Goal: Obtain resource: Download file/media

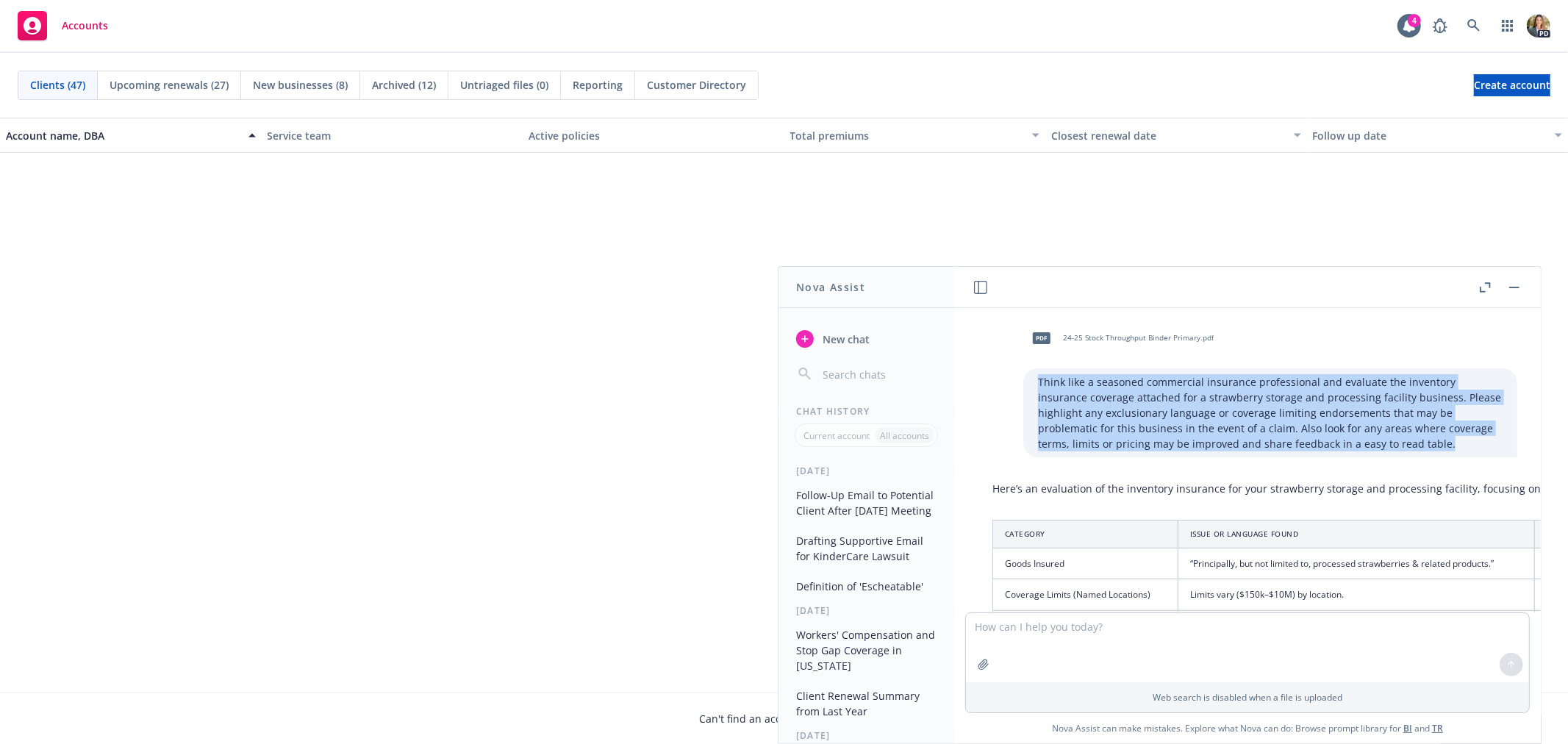
scroll to position [163, 0]
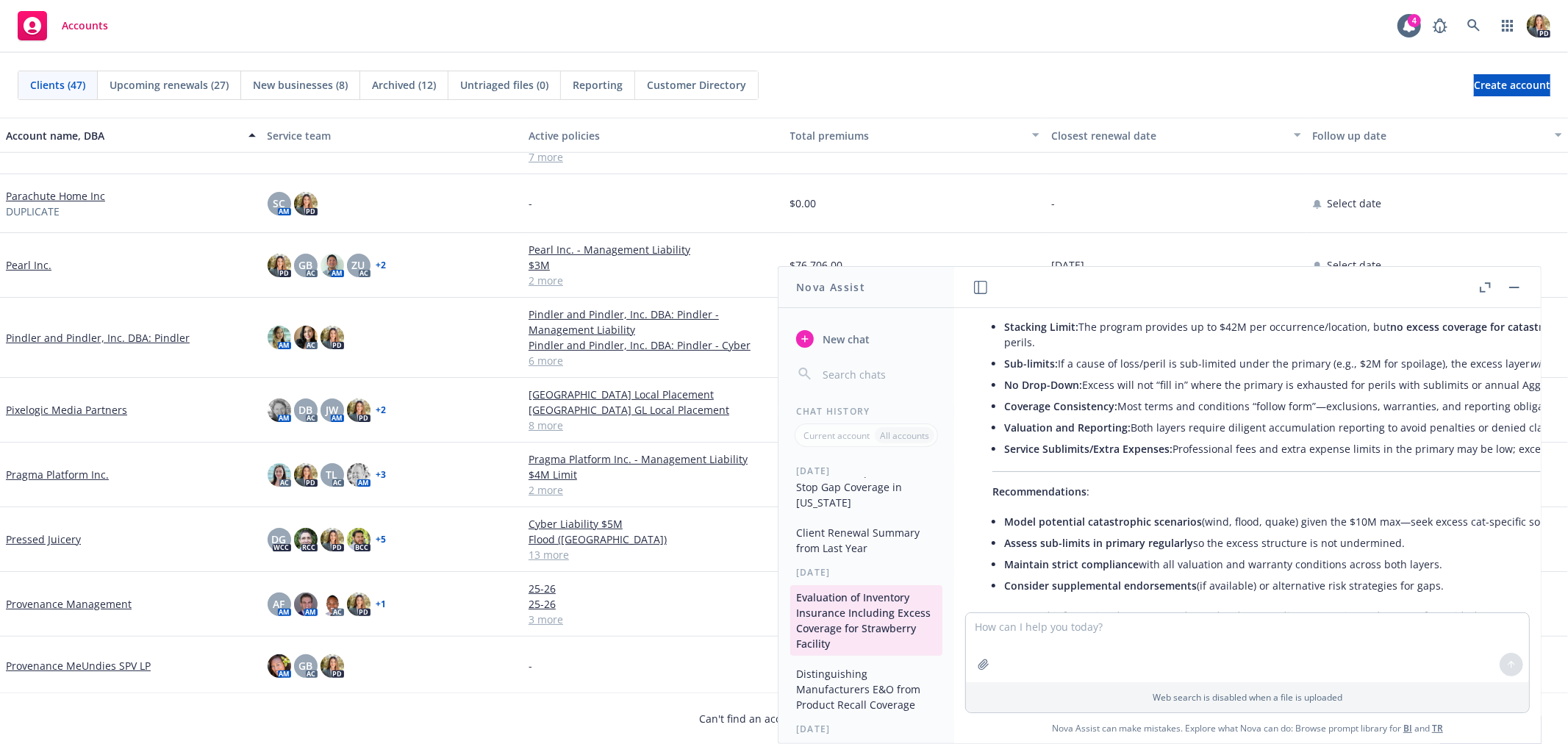
click at [98, 25] on span "Accounts" at bounding box center [85, 26] width 46 height 12
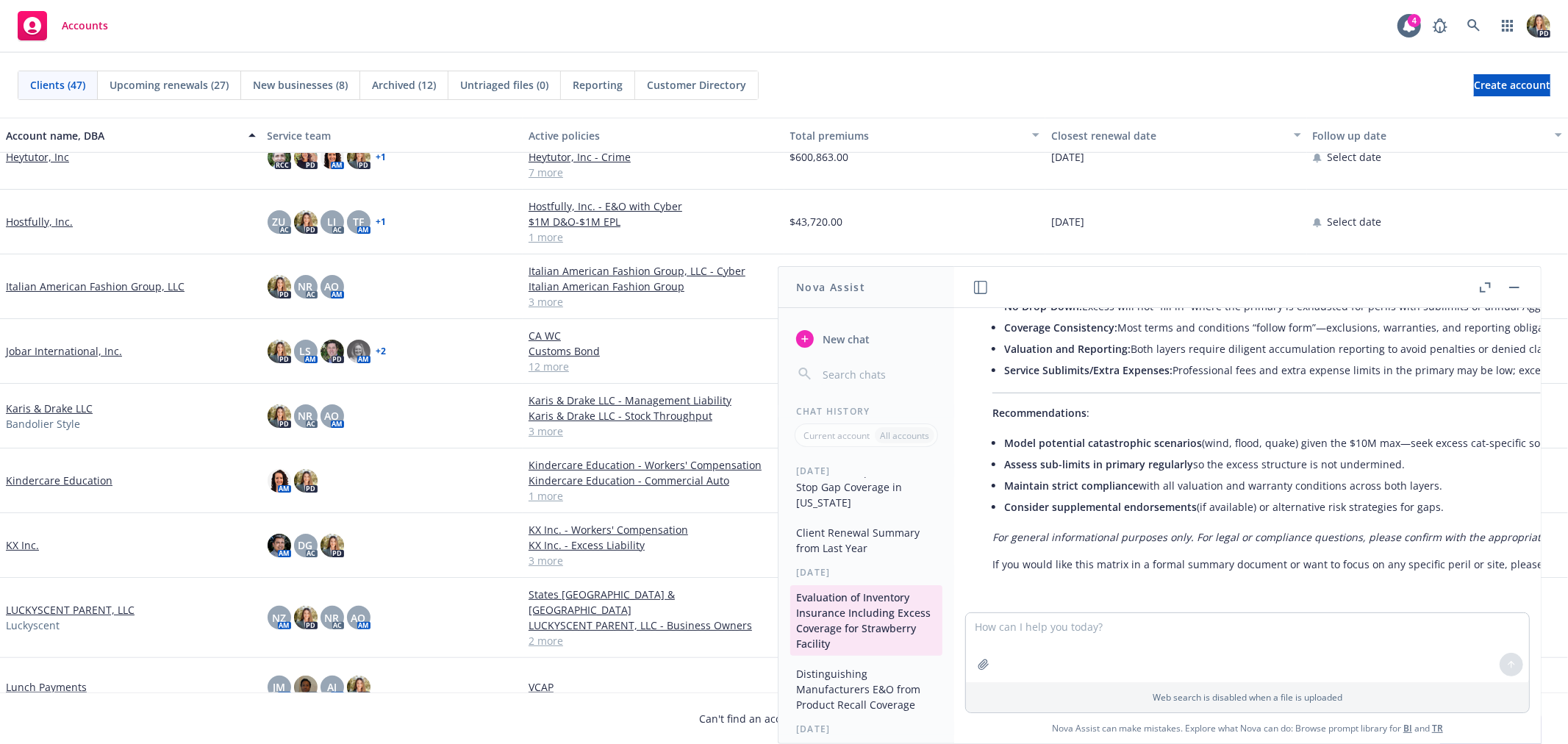
scroll to position [490, 0]
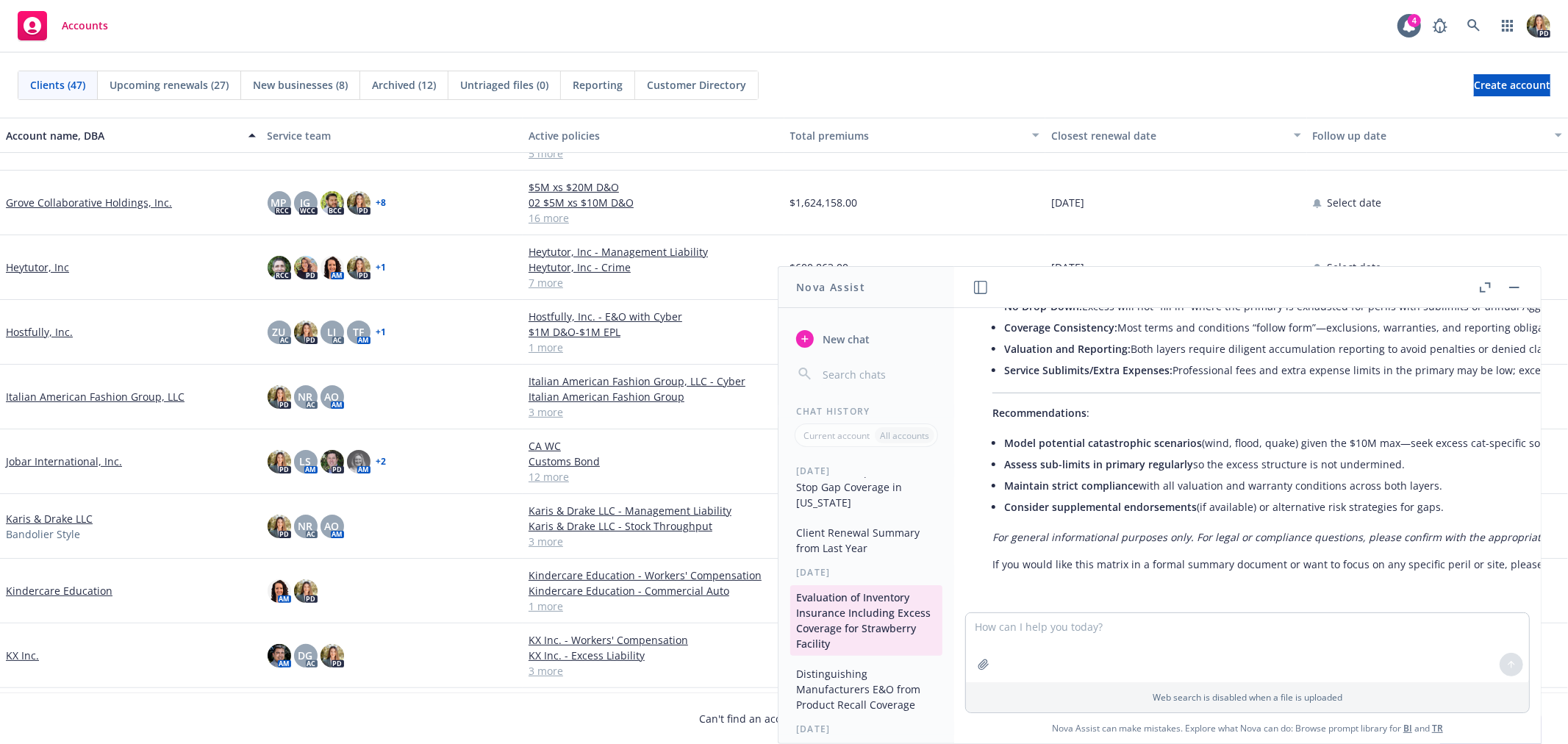
click at [54, 324] on link "Hostfully, Inc." at bounding box center [39, 332] width 67 height 15
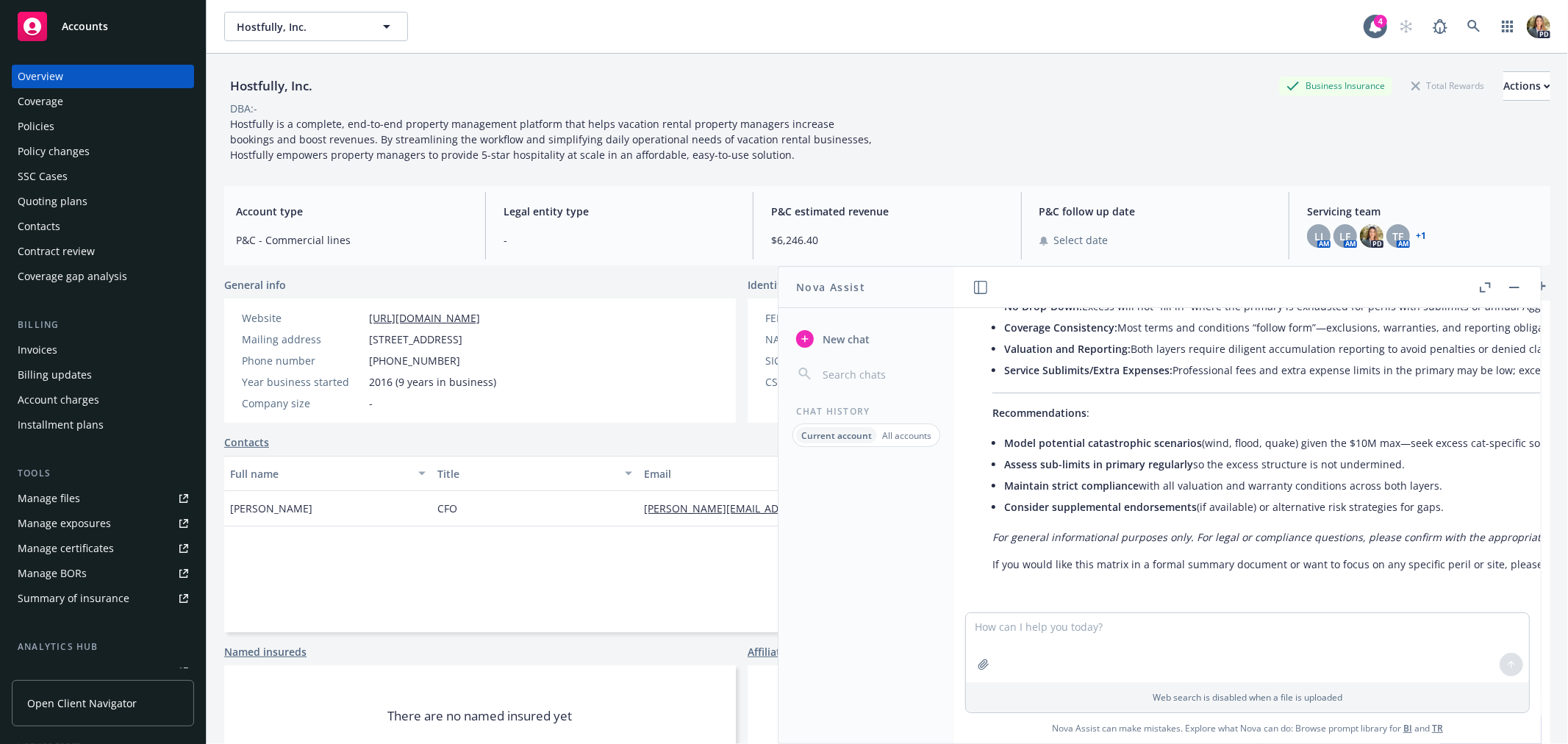
click at [1516, 281] on button "button" at bounding box center [1514, 287] width 17 height 17
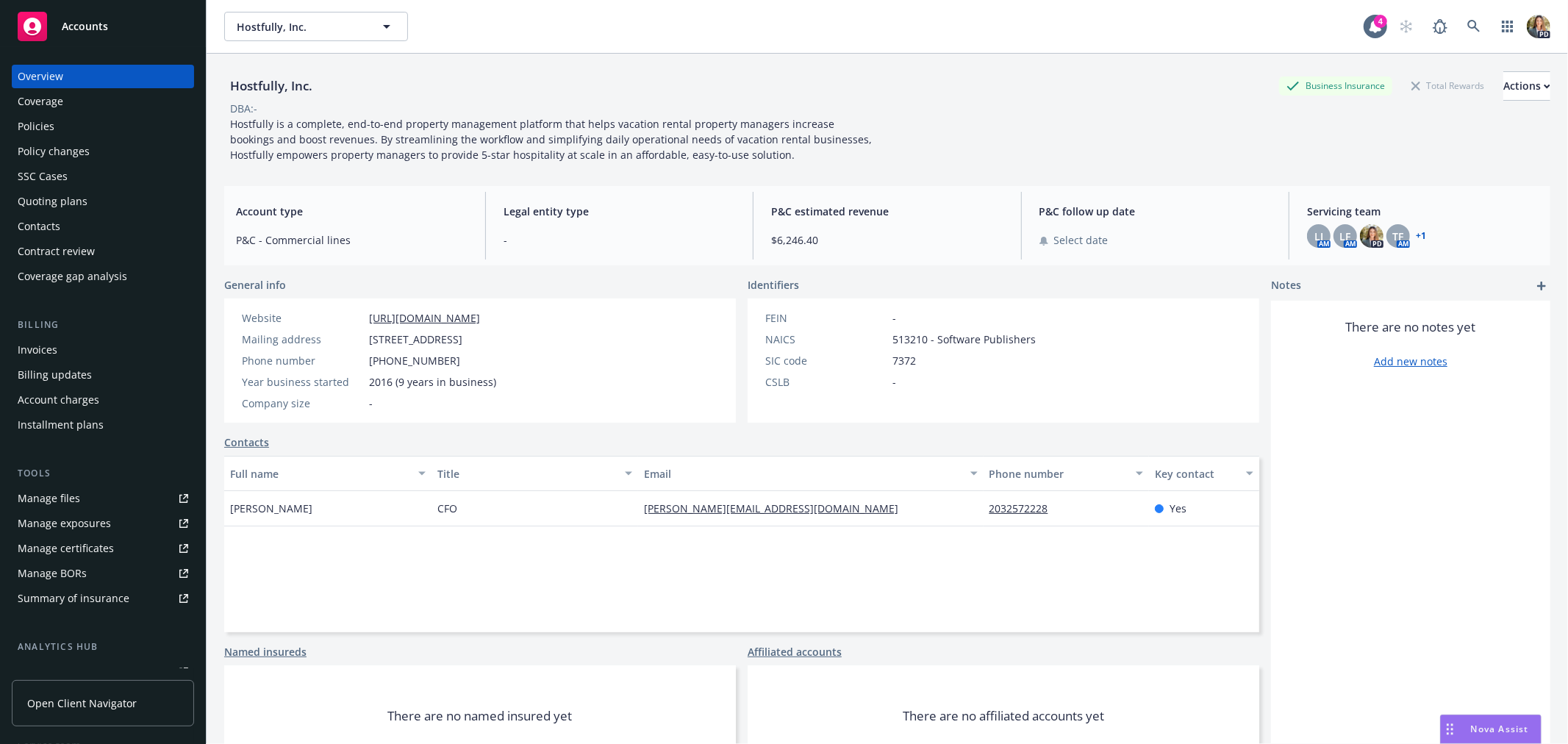
click at [63, 128] on div "Policies" at bounding box center [103, 126] width 171 height 23
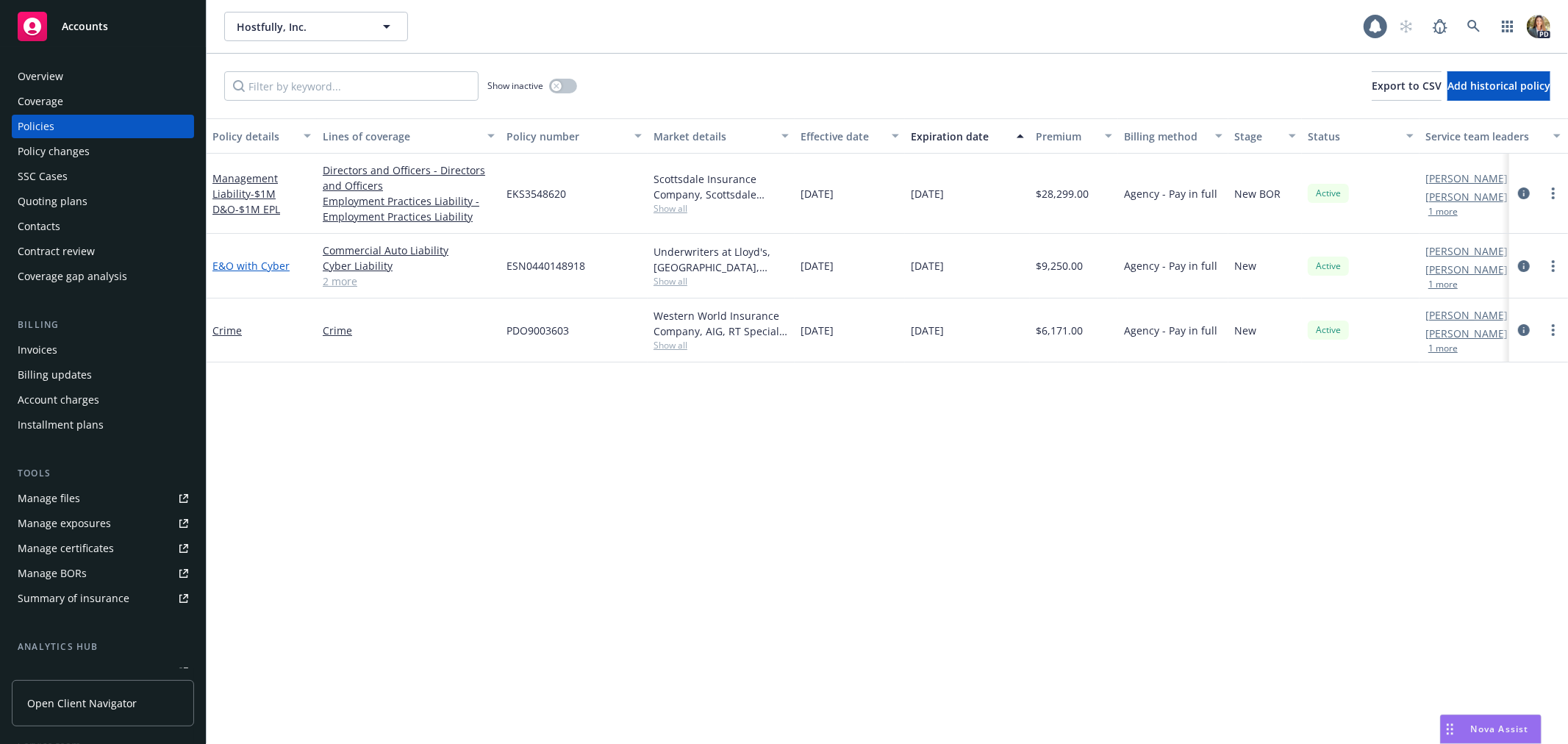
click at [266, 265] on link "E&O with Cyber" at bounding box center [251, 266] width 77 height 14
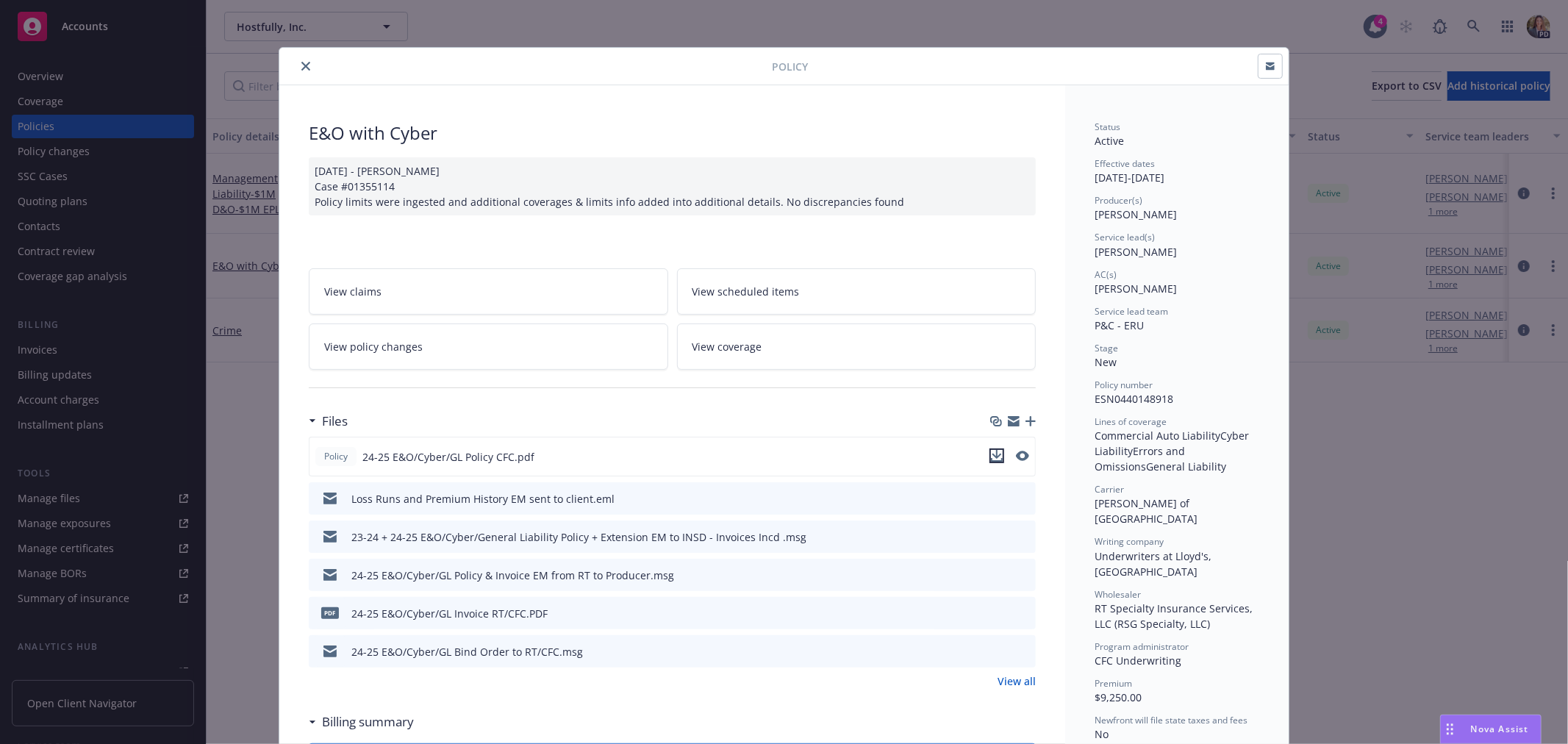
click at [992, 456] on icon "download file" at bounding box center [997, 454] width 10 height 9
